Goal: Information Seeking & Learning: Learn about a topic

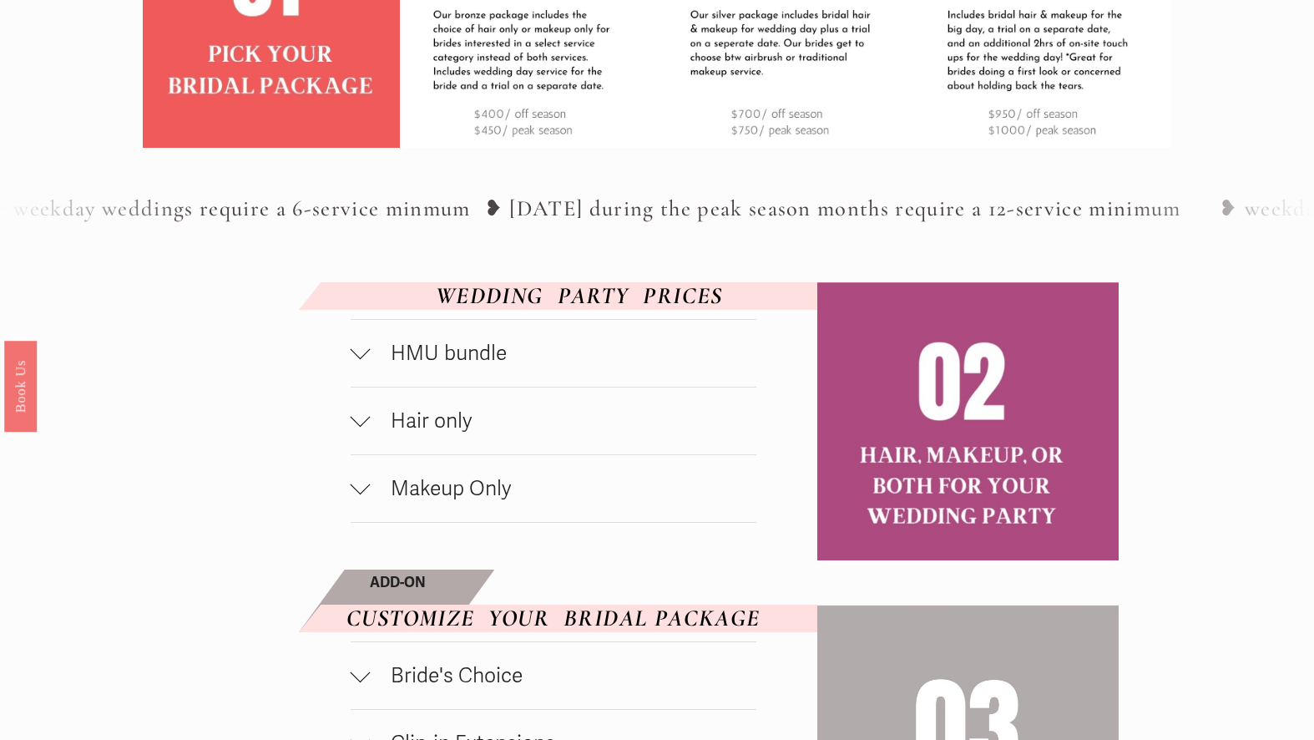
scroll to position [705, 0]
click at [449, 352] on span "HMU bundle" at bounding box center [564, 352] width 386 height 25
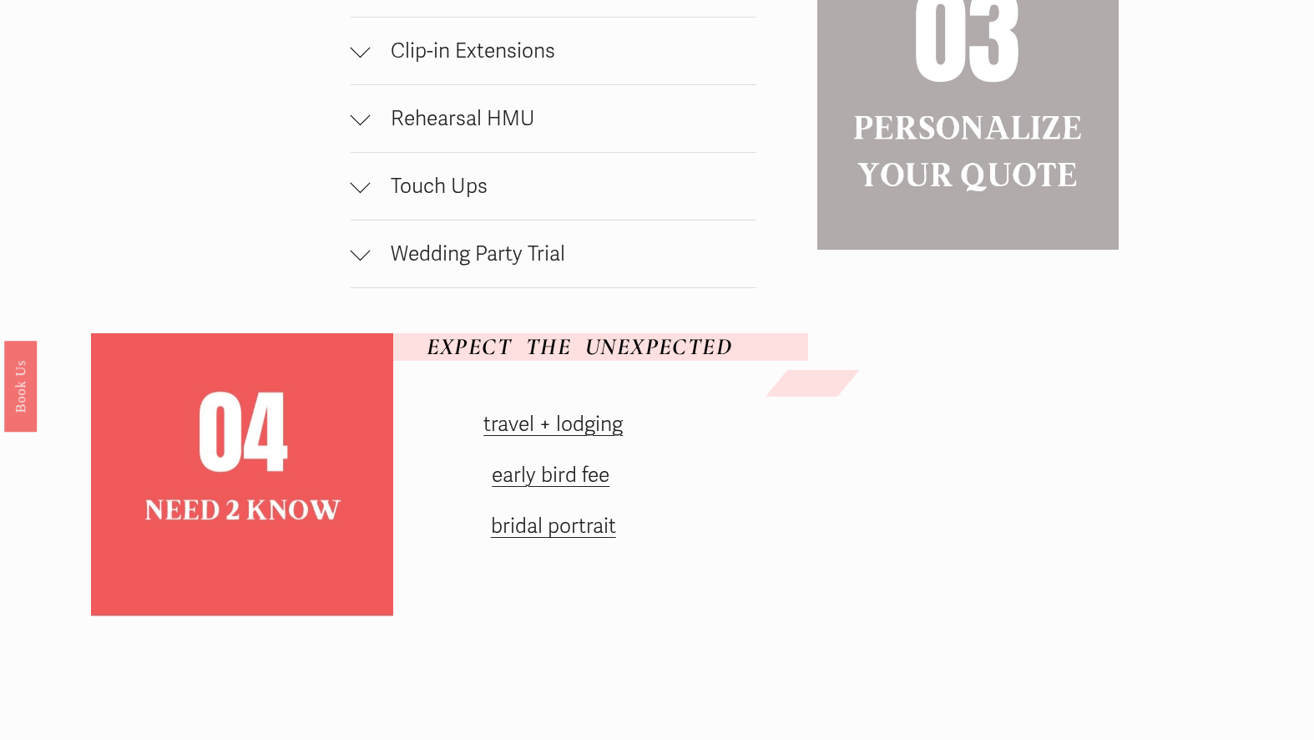
scroll to position [1527, 0]
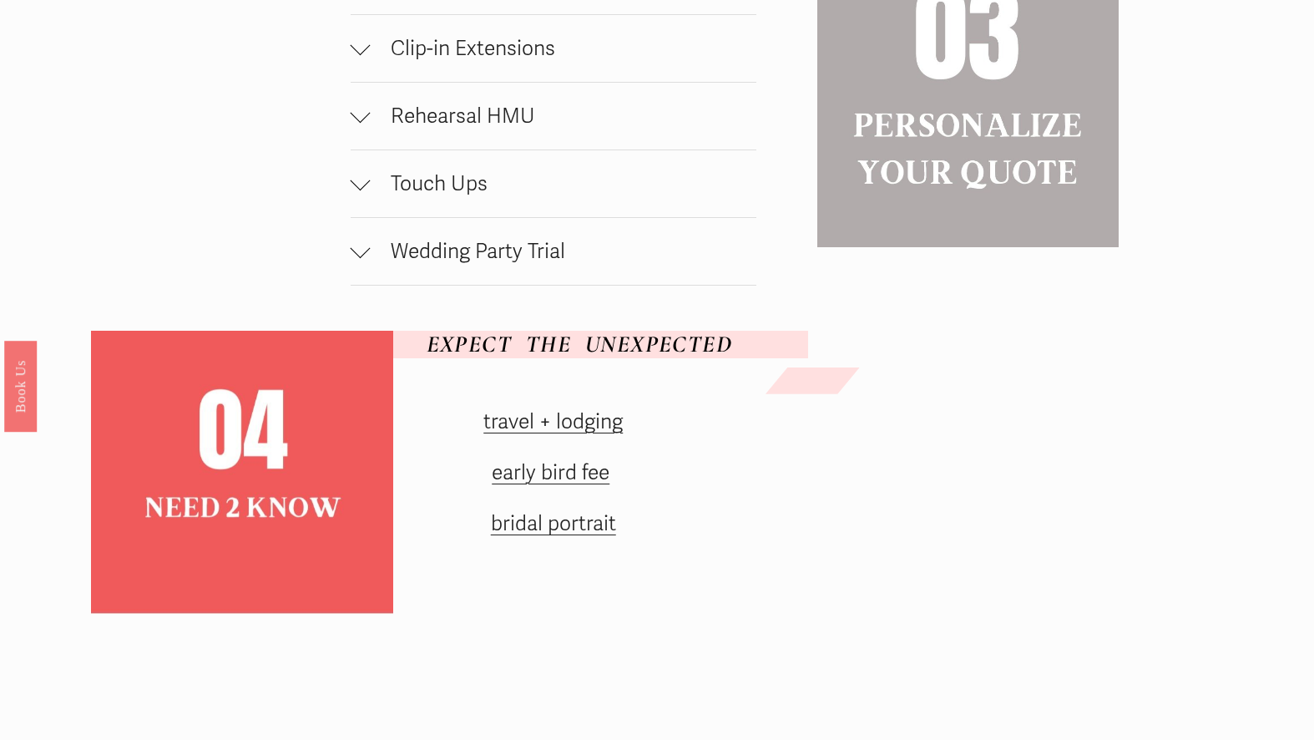
click at [527, 423] on link "travel + lodging" at bounding box center [552, 421] width 139 height 25
click at [523, 475] on link "early bird fee" at bounding box center [551, 472] width 118 height 25
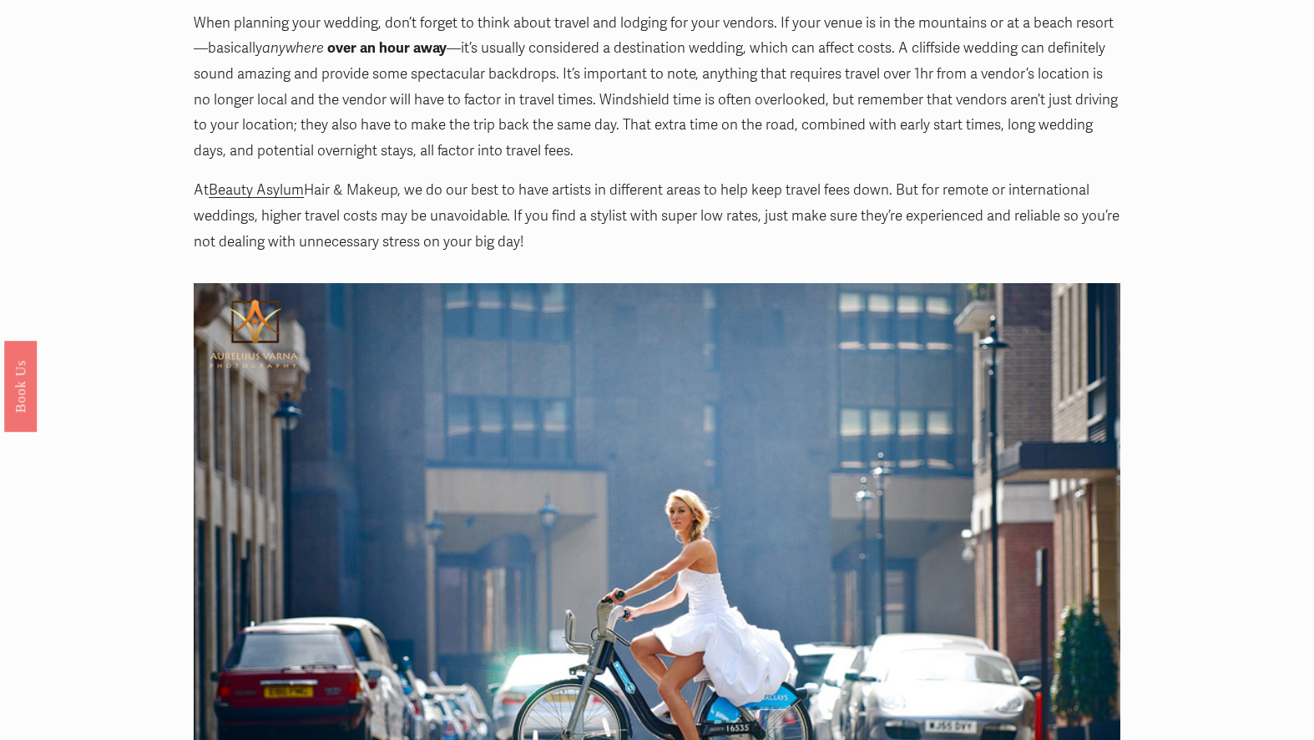
scroll to position [312, 0]
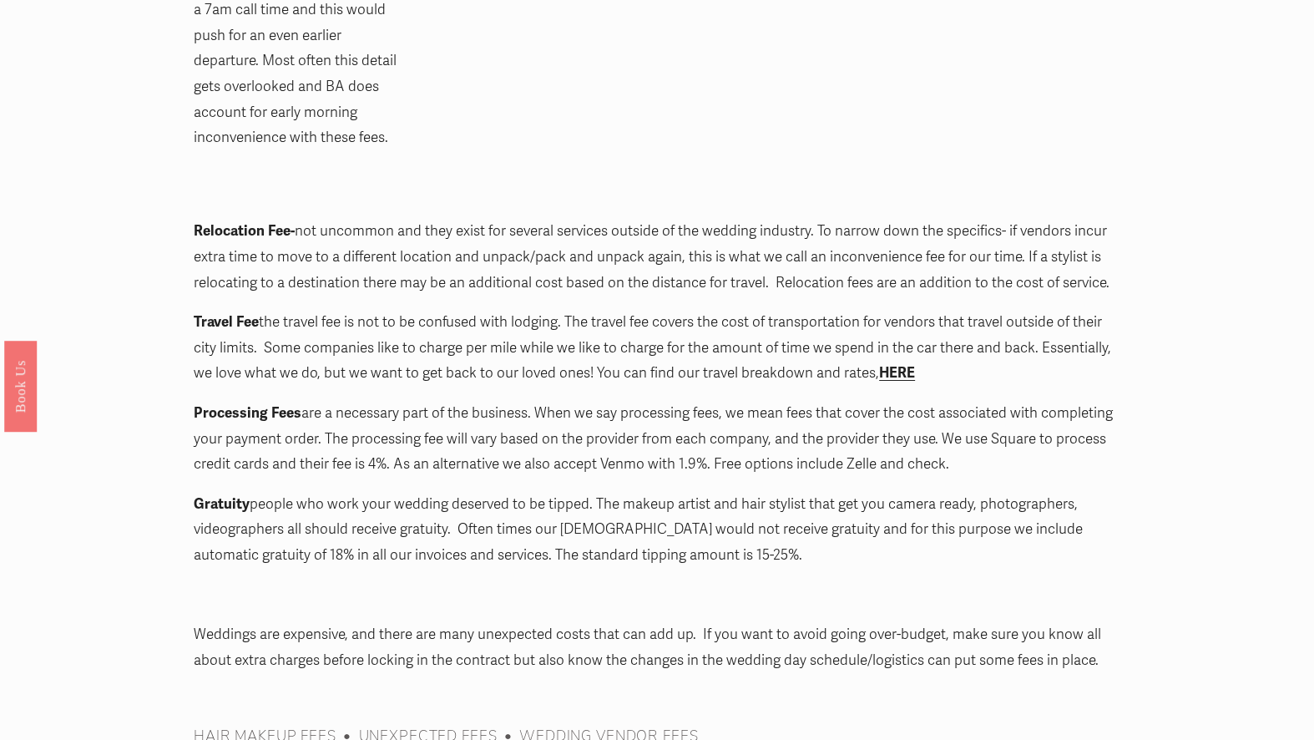
scroll to position [2130, 0]
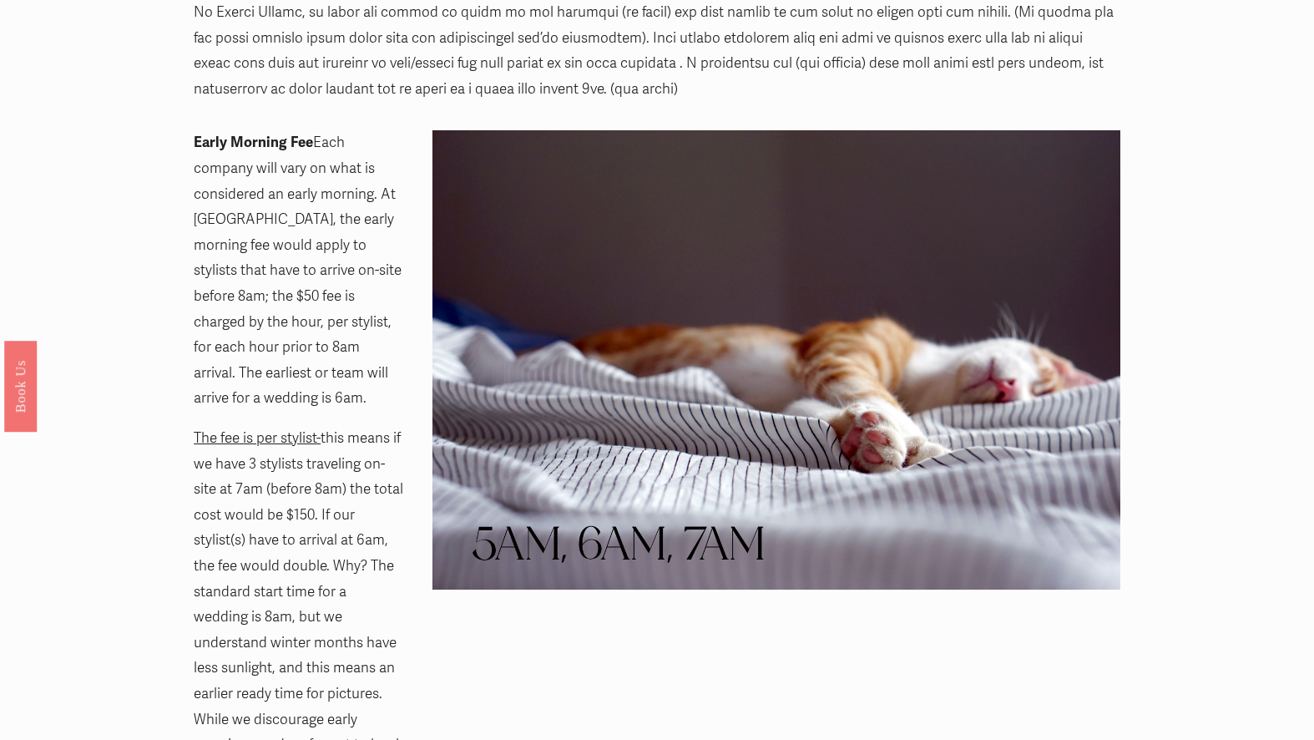
scroll to position [0, 0]
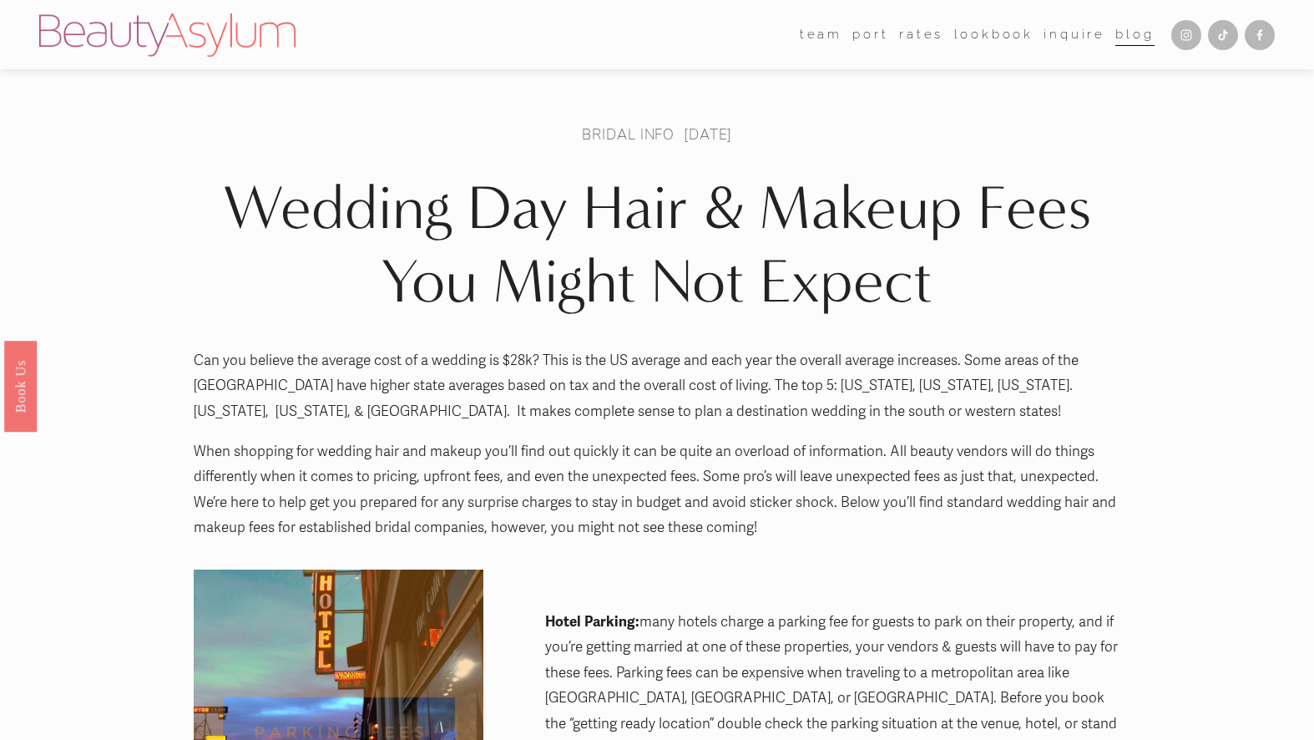
click at [877, 31] on link "port" at bounding box center [870, 35] width 36 height 25
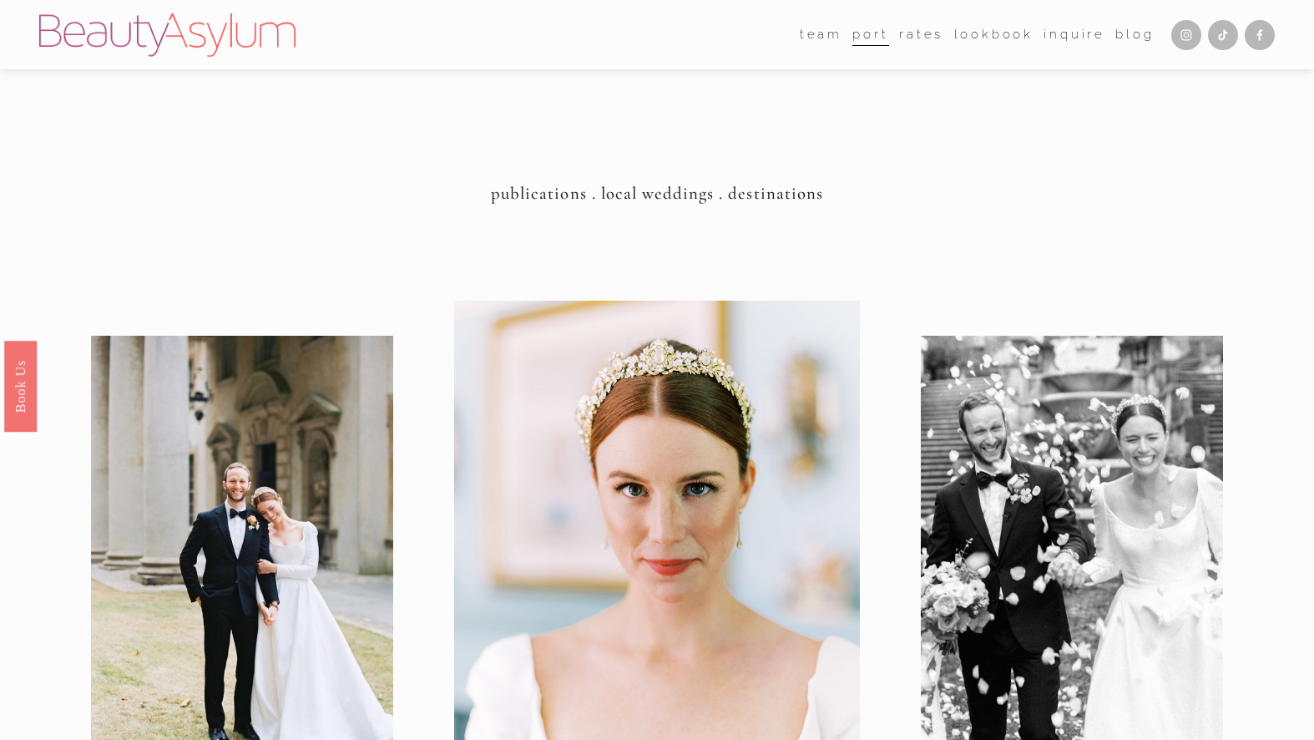
click at [819, 36] on span "team" at bounding box center [821, 34] width 43 height 23
click at [0, 0] on link "Charlotte" at bounding box center [0, 0] width 0 height 0
click at [105, 33] on img at bounding box center [167, 34] width 256 height 43
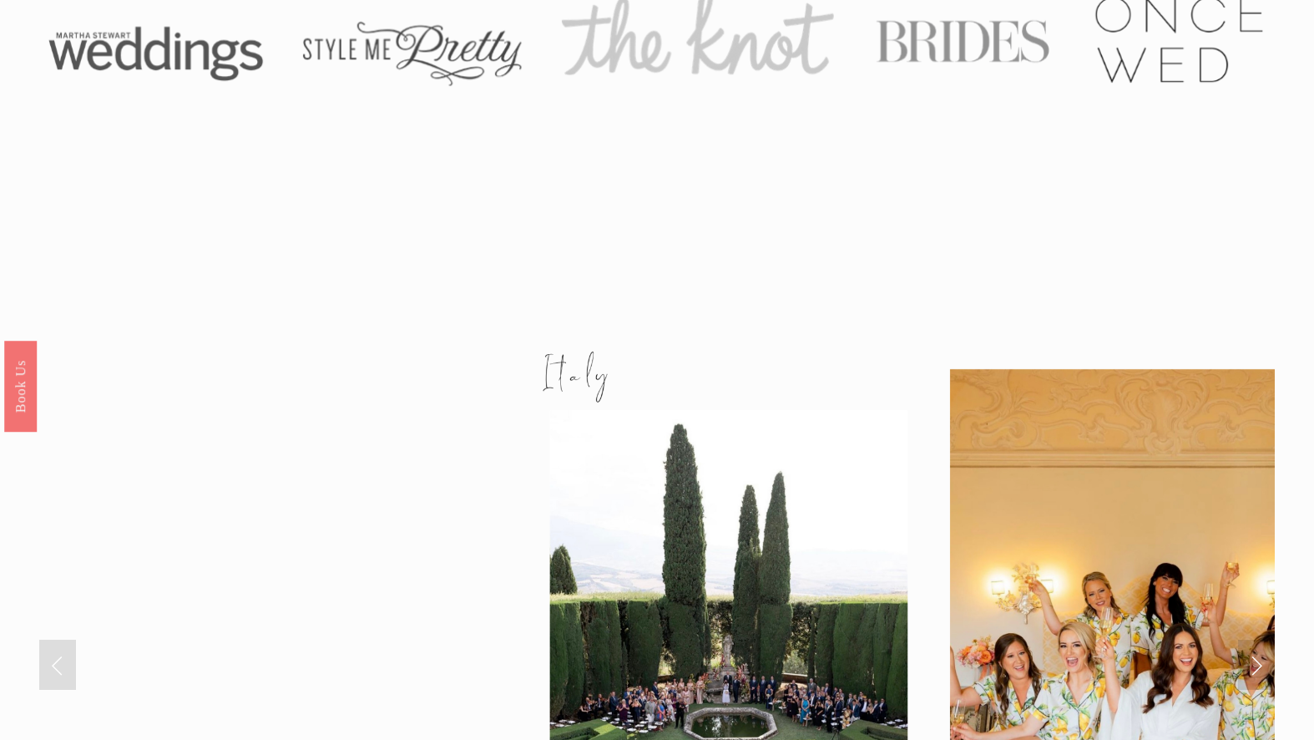
scroll to position [1557, 0]
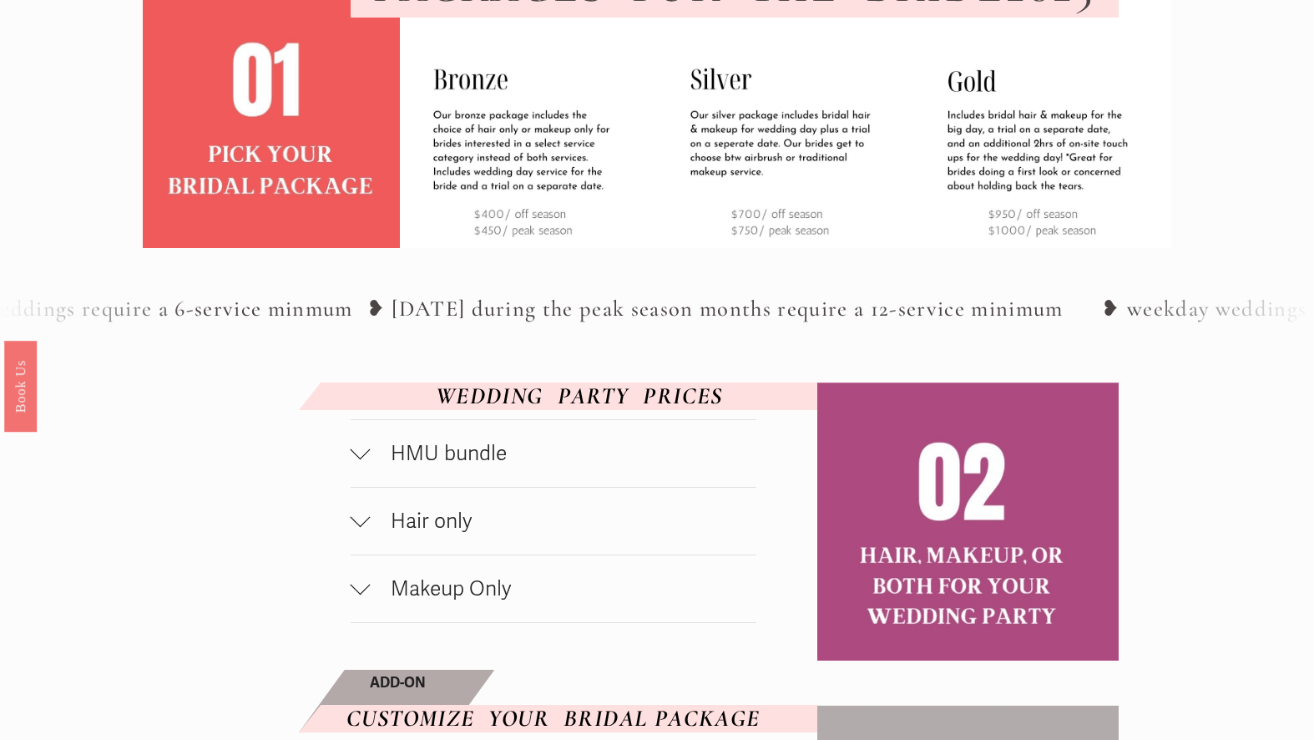
scroll to position [606, 0]
